Goal: Task Accomplishment & Management: Manage account settings

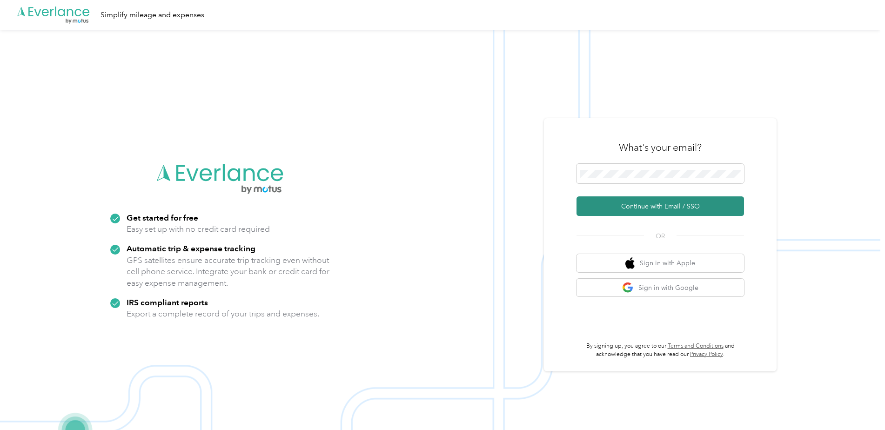
click at [608, 214] on button "Continue with Email / SSO" at bounding box center [661, 206] width 168 height 20
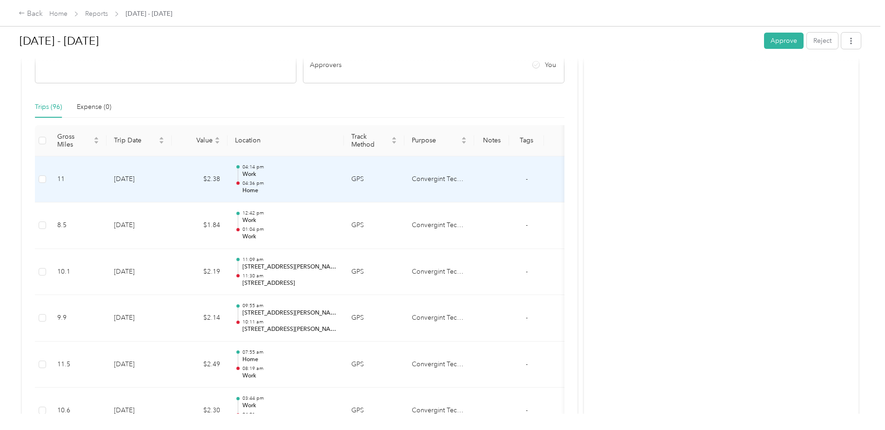
scroll to position [186, 0]
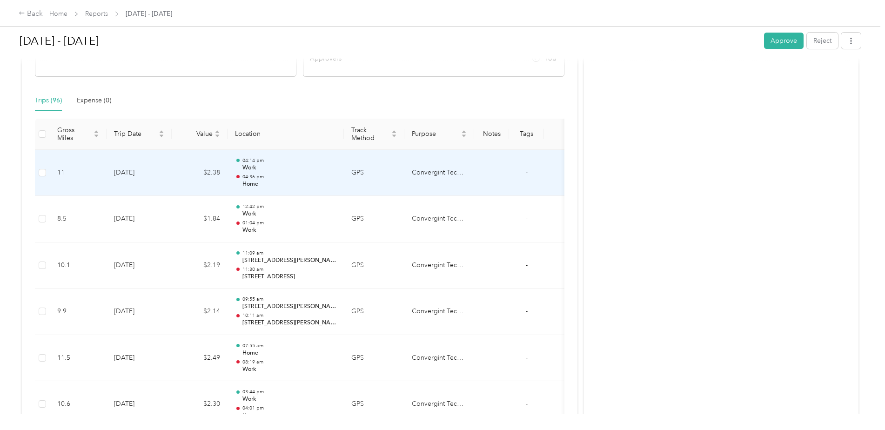
click at [249, 174] on p "04:36 pm" at bounding box center [289, 177] width 94 height 7
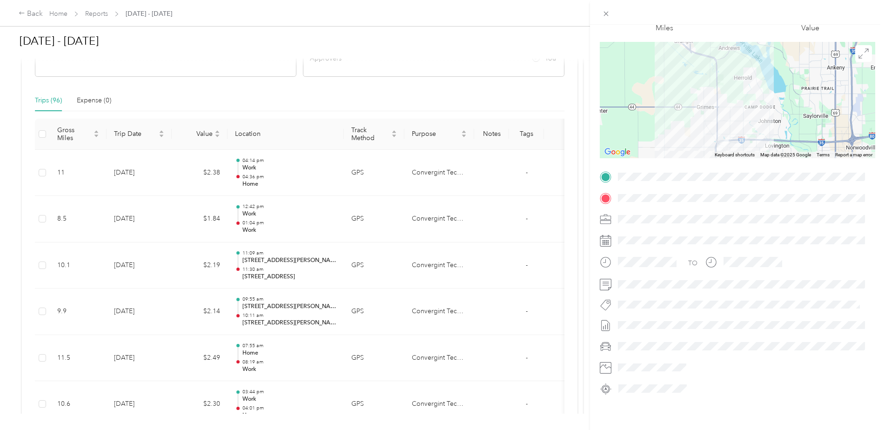
scroll to position [57, 0]
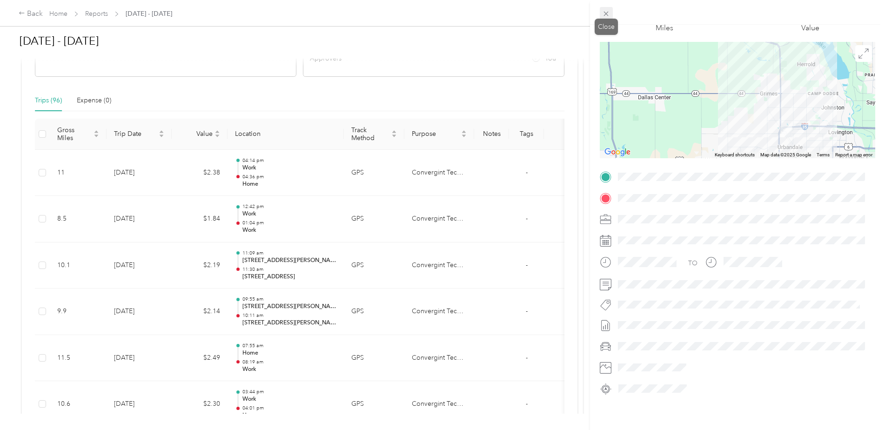
click at [606, 13] on icon at bounding box center [606, 14] width 5 height 5
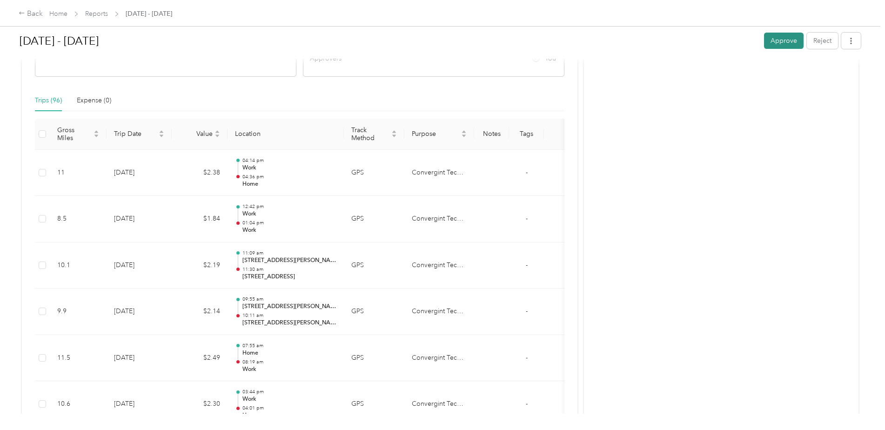
click at [774, 43] on button "Approve" at bounding box center [784, 41] width 40 height 16
click at [40, 15] on div "Back" at bounding box center [31, 13] width 24 height 11
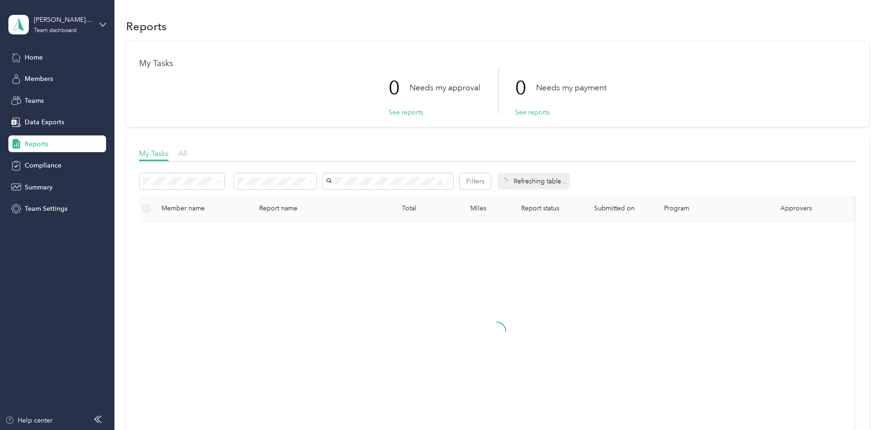
click at [54, 143] on div "Reports" at bounding box center [57, 143] width 98 height 17
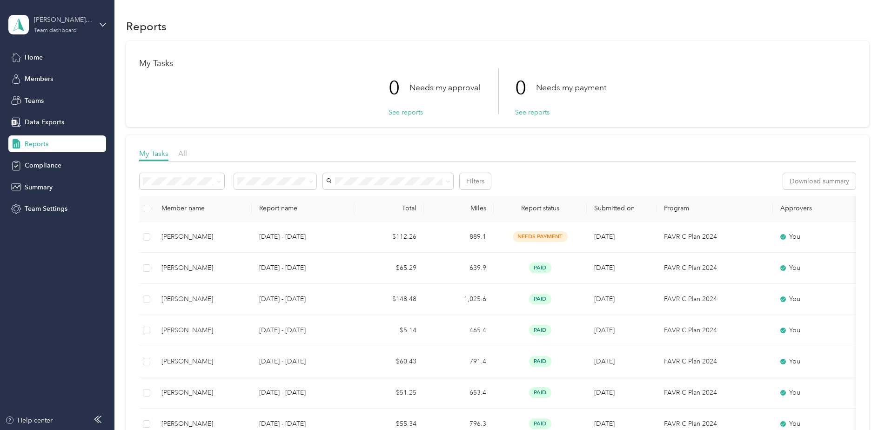
click at [65, 28] on div "Team dashboard" at bounding box center [55, 31] width 43 height 6
click at [56, 96] on div "Personal dashboard" at bounding box center [46, 98] width 59 height 10
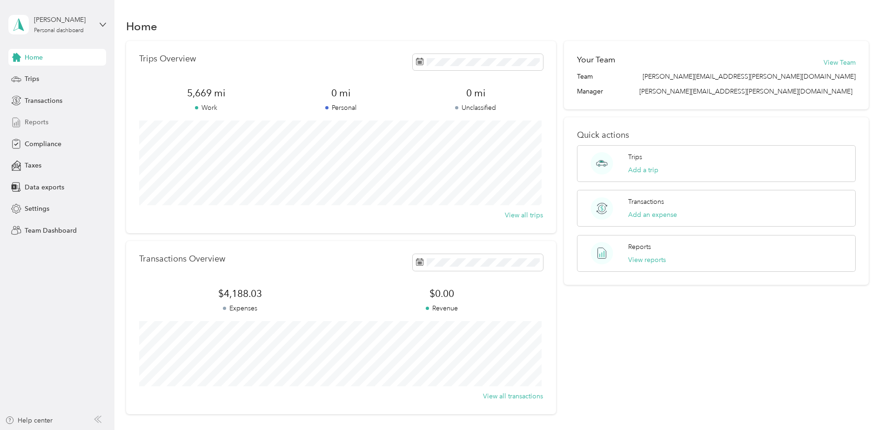
click at [44, 119] on span "Reports" at bounding box center [37, 122] width 24 height 10
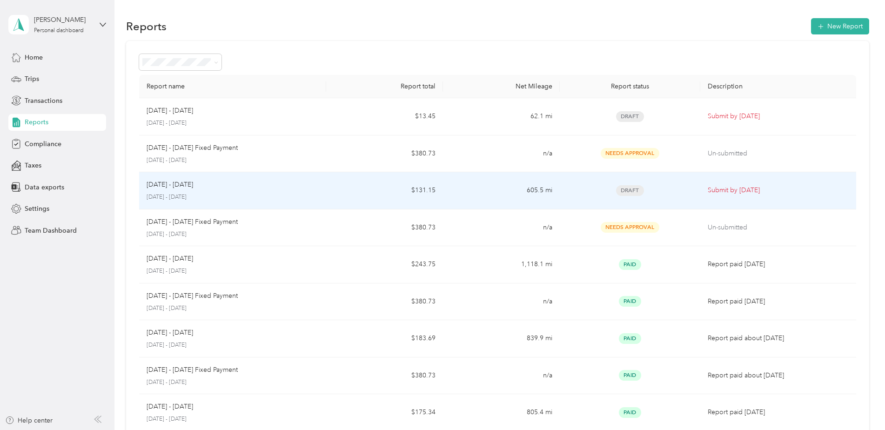
click at [739, 190] on p "Submit by Oct. 4, 2025" at bounding box center [778, 190] width 141 height 10
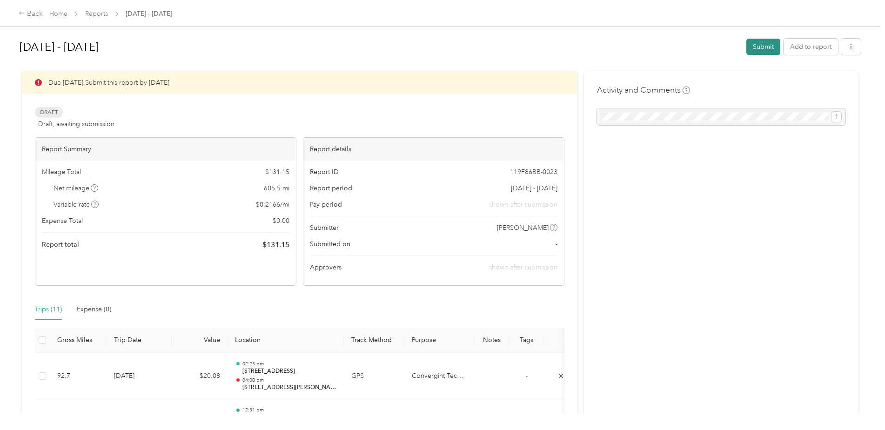
click at [762, 46] on button "Submit" at bounding box center [764, 47] width 34 height 16
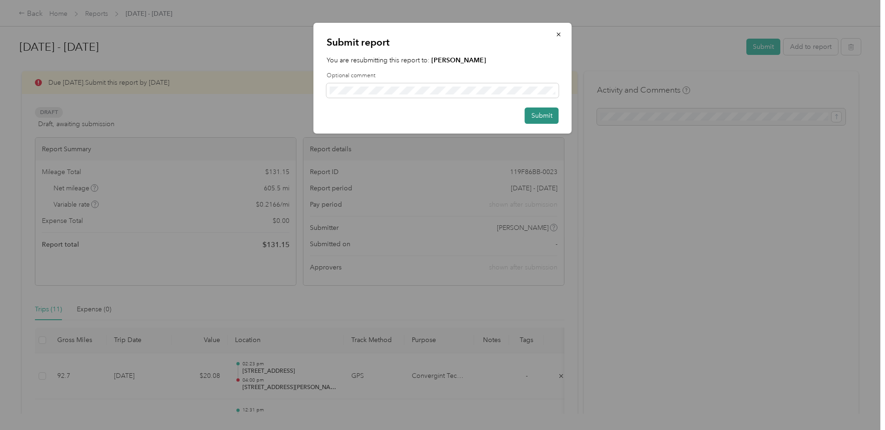
click at [544, 114] on button "Submit" at bounding box center [542, 116] width 34 height 16
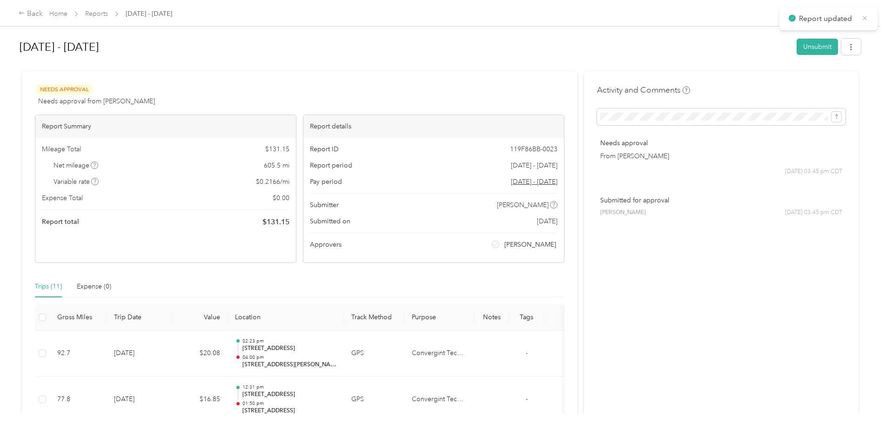
click at [868, 17] on icon at bounding box center [864, 18] width 7 height 8
click at [206, 60] on div "Sep 1 - 30, 2025 Unsubmit" at bounding box center [440, 49] width 841 height 32
